Goal: Task Accomplishment & Management: Manage account settings

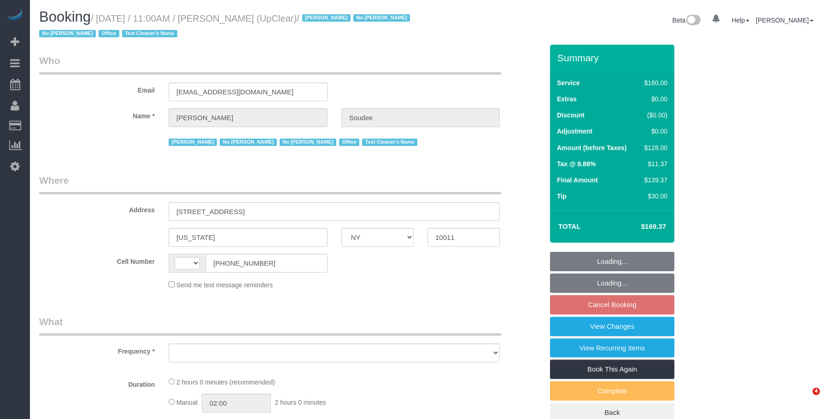
select select "NY"
select select "string:stripe-pm_1NbO8G4VGloSiKo7yDZXrVCR"
select select "spot4"
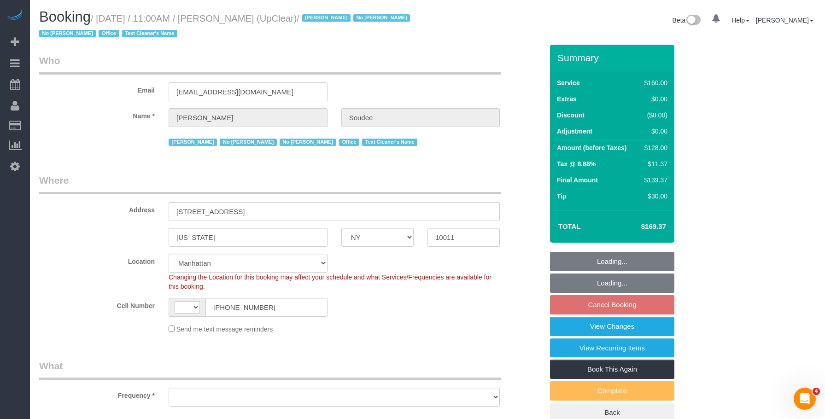
select select "string:[GEOGRAPHIC_DATA]"
select select "object:759"
select select "number:89"
select select "number:90"
select select "number:15"
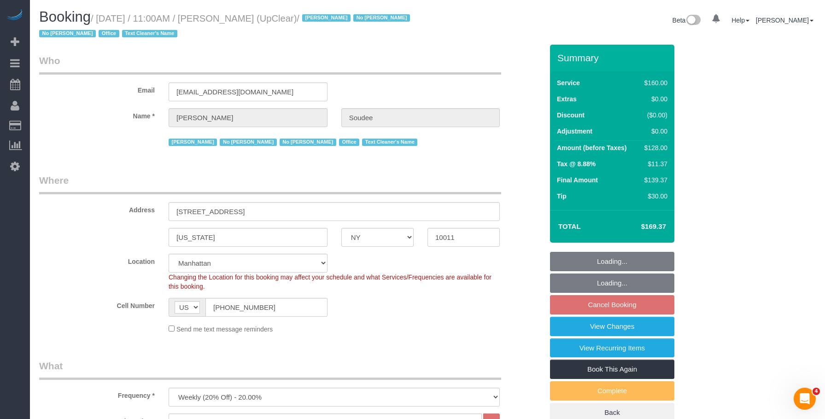
select select "number:5"
select select "object:1321"
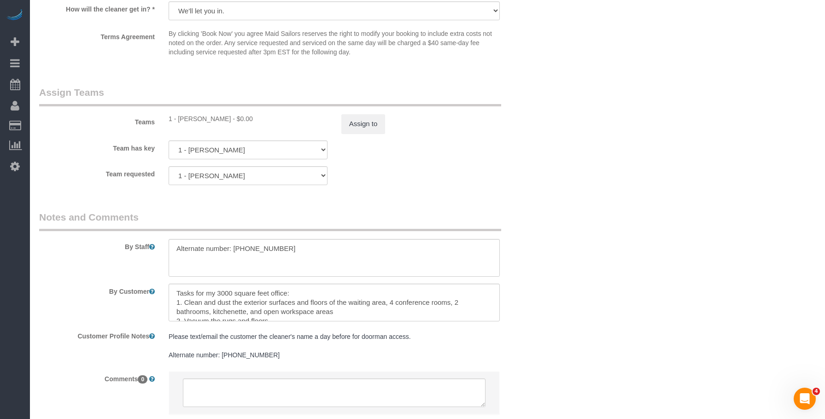
scroll to position [1050, 0]
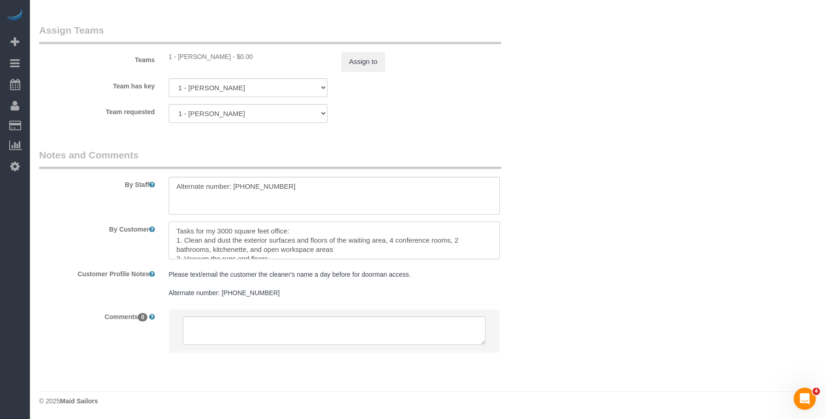
click at [365, 246] on textarea at bounding box center [334, 241] width 331 height 38
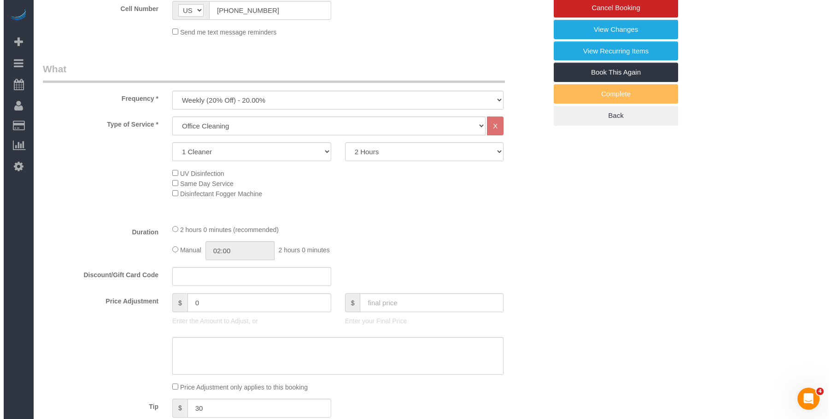
scroll to position [221, 0]
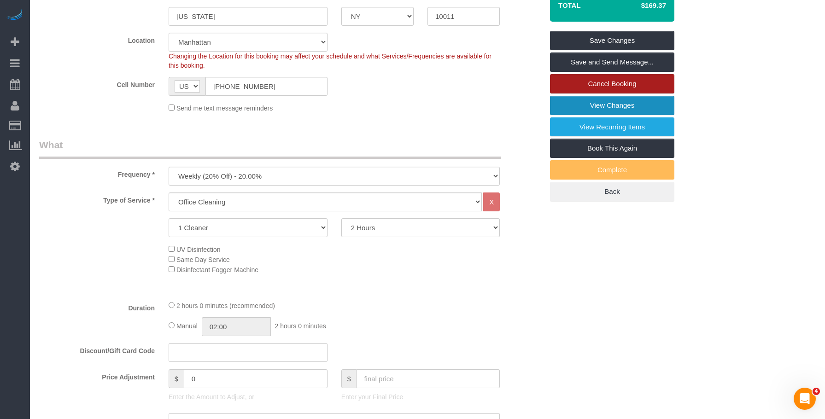
drag, startPoint x: 608, startPoint y: 102, endPoint x: 555, endPoint y: 92, distance: 53.6
click at [607, 102] on link "View Changes" at bounding box center [612, 105] width 124 height 19
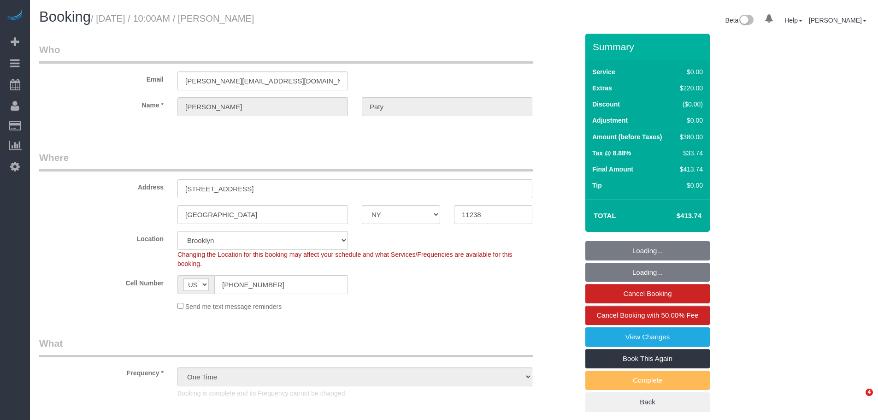
select select "NY"
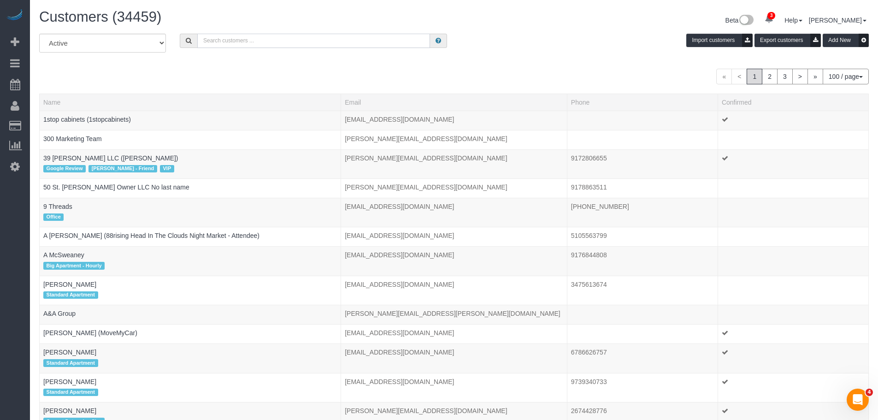
click at [360, 35] on input "text" at bounding box center [313, 41] width 233 height 14
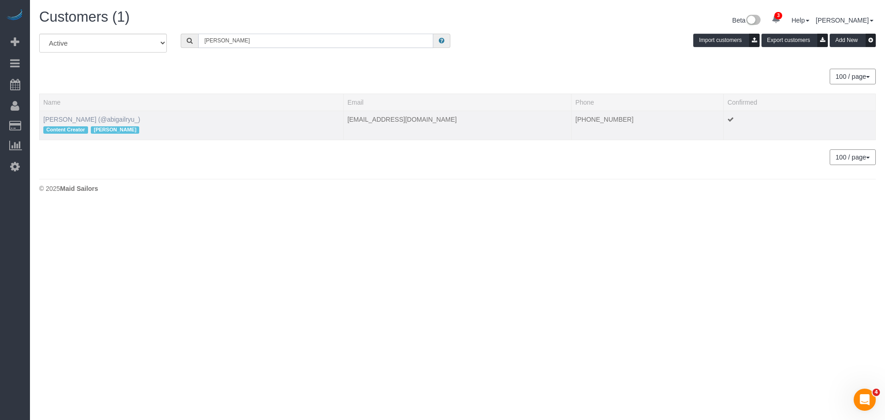
type input "abigail ryu"
click at [111, 118] on link "Abigail Ryu (@abigailryu_)" at bounding box center [91, 119] width 97 height 7
